Goal: Task Accomplishment & Management: Use online tool/utility

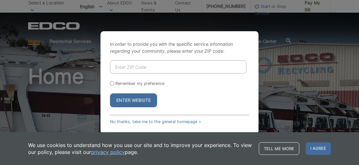
click at [117, 68] on input "Enter ZIP Code" at bounding box center [178, 66] width 137 height 13
type input "92028"
click at [111, 83] on input "Remember my preference" at bounding box center [112, 84] width 4 height 4
checkbox input "true"
click at [121, 102] on button "Enter Website" at bounding box center [133, 101] width 47 height 14
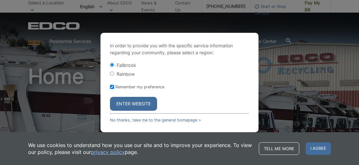
click at [132, 103] on button "Enter Website" at bounding box center [133, 104] width 47 height 14
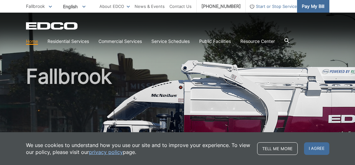
click at [311, 5] on span "Pay My Bill" at bounding box center [313, 6] width 22 height 7
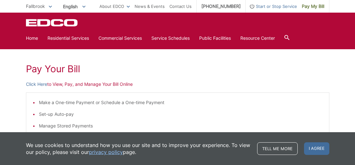
scroll to position [53, 0]
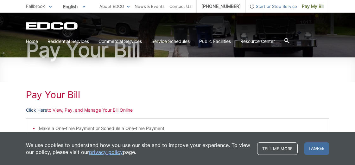
click at [31, 109] on link "Click Here" at bounding box center [36, 110] width 21 height 7
